Goal: Entertainment & Leisure: Consume media (video, audio)

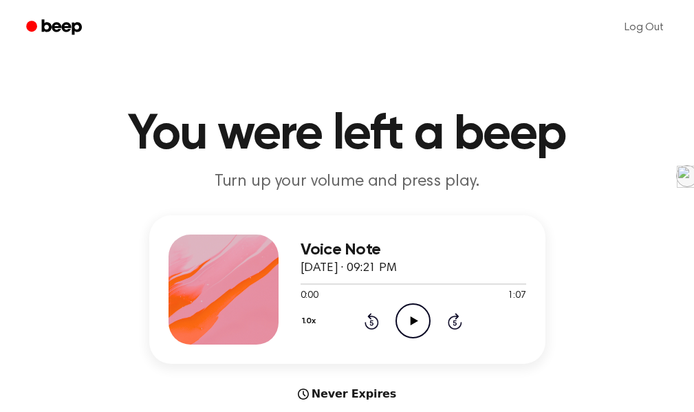
click at [412, 318] on icon at bounding box center [415, 320] width 8 height 9
click at [404, 320] on icon "Play Audio" at bounding box center [412, 320] width 35 height 35
click at [420, 327] on icon "Play Audio" at bounding box center [412, 320] width 35 height 35
click at [414, 318] on icon "Play Audio" at bounding box center [412, 320] width 35 height 35
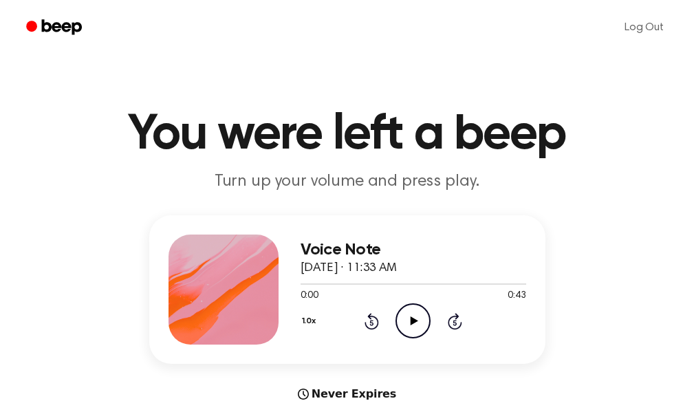
click at [404, 321] on icon "Play Audio" at bounding box center [412, 320] width 35 height 35
click at [400, 320] on icon "Play Audio" at bounding box center [412, 320] width 35 height 35
click at [411, 316] on icon "Play Audio" at bounding box center [412, 320] width 35 height 35
click at [403, 325] on icon "Play Audio" at bounding box center [412, 320] width 35 height 35
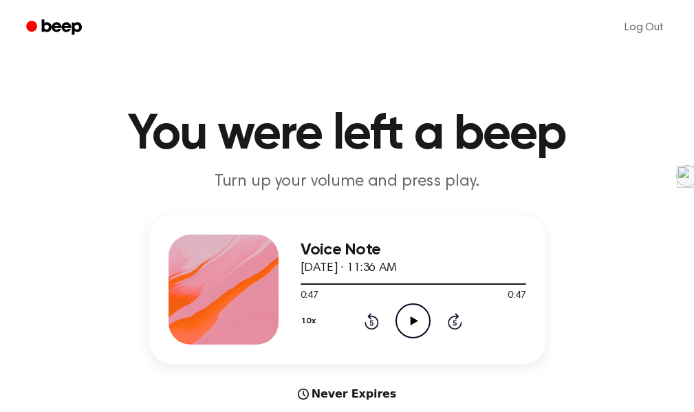
click at [407, 326] on icon "Play Audio" at bounding box center [412, 320] width 35 height 35
click at [409, 314] on icon "Play Audio" at bounding box center [412, 320] width 35 height 35
click at [415, 316] on icon "Play Audio" at bounding box center [412, 320] width 35 height 35
click at [400, 316] on icon "Play Audio" at bounding box center [412, 320] width 35 height 35
click at [406, 317] on icon "Play Audio" at bounding box center [412, 320] width 35 height 35
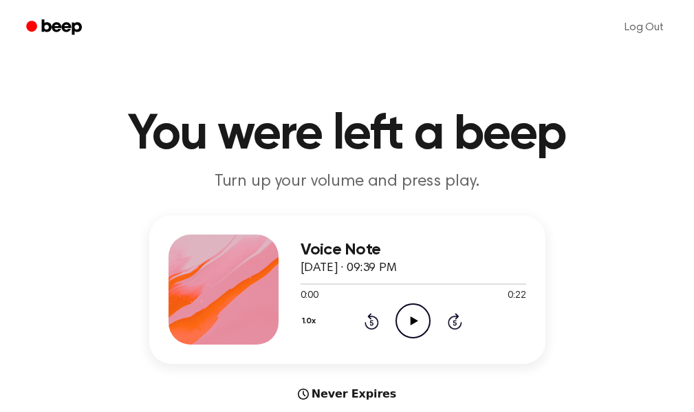
click at [406, 313] on icon "Play Audio" at bounding box center [412, 320] width 35 height 35
click at [402, 318] on icon "Play Audio" at bounding box center [412, 320] width 35 height 35
click at [398, 317] on icon "Play Audio" at bounding box center [412, 320] width 35 height 35
click at [415, 320] on icon at bounding box center [415, 320] width 8 height 9
click at [418, 320] on icon "Play Audio" at bounding box center [412, 320] width 35 height 35
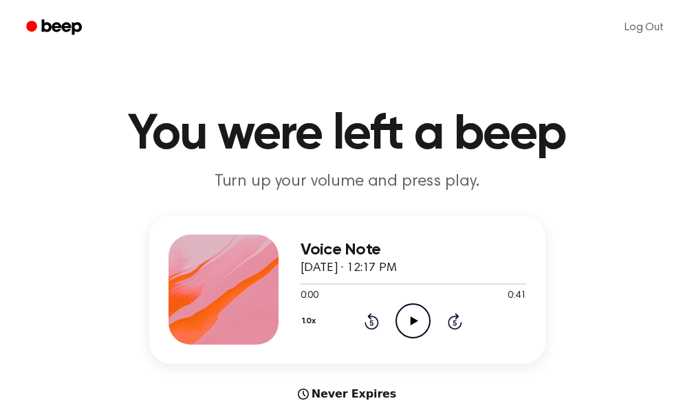
click at [404, 316] on icon "Play Audio" at bounding box center [412, 320] width 35 height 35
click at [417, 319] on icon "Play Audio" at bounding box center [412, 320] width 35 height 35
click at [410, 311] on icon "Play Audio" at bounding box center [412, 320] width 35 height 35
click at [410, 314] on icon "Play Audio" at bounding box center [412, 320] width 35 height 35
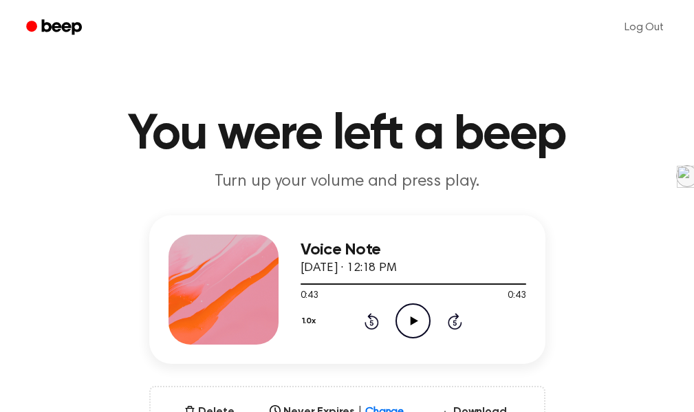
click at [420, 323] on icon "Play Audio" at bounding box center [412, 320] width 35 height 35
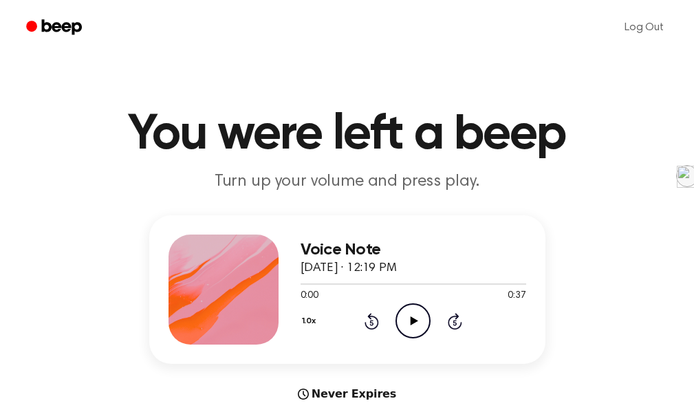
click at [422, 318] on icon "Play Audio" at bounding box center [412, 320] width 35 height 35
click at [415, 323] on icon "Play Audio" at bounding box center [412, 320] width 35 height 35
click at [417, 324] on icon "Play Audio" at bounding box center [412, 320] width 35 height 35
click at [420, 322] on icon "Play Audio" at bounding box center [412, 320] width 35 height 35
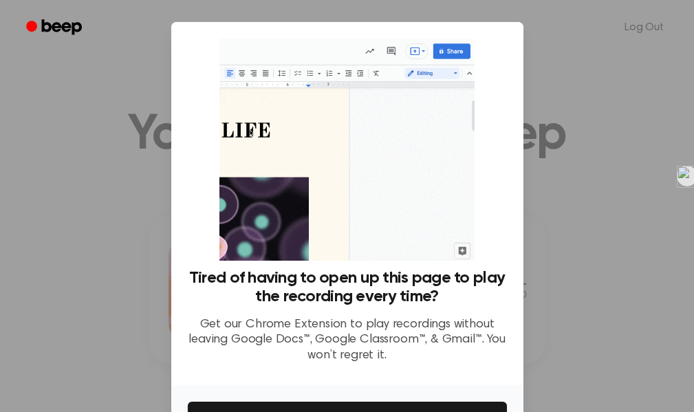
scroll to position [89, 0]
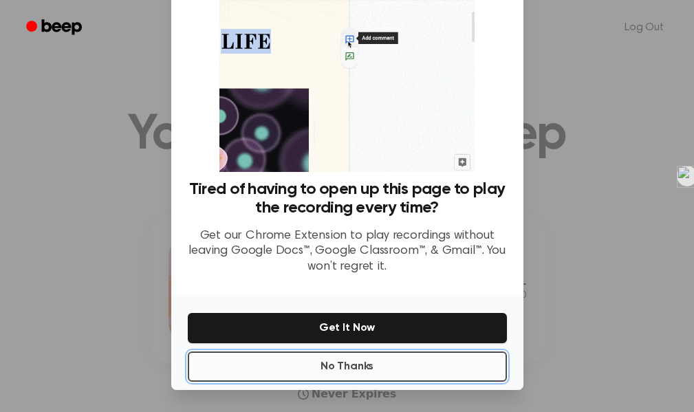
click at [392, 368] on button "No Thanks" at bounding box center [347, 366] width 319 height 30
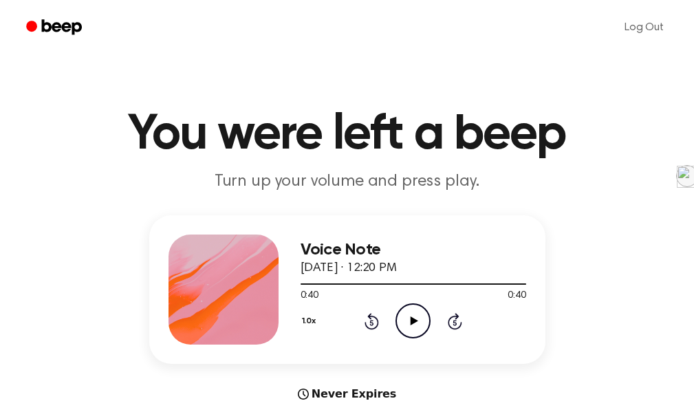
click at [406, 308] on icon "Play Audio" at bounding box center [412, 320] width 35 height 35
click at [409, 313] on icon "Play Audio" at bounding box center [412, 320] width 35 height 35
click at [412, 312] on icon "Play Audio" at bounding box center [412, 320] width 35 height 35
